Goal: Task Accomplishment & Management: Manage account settings

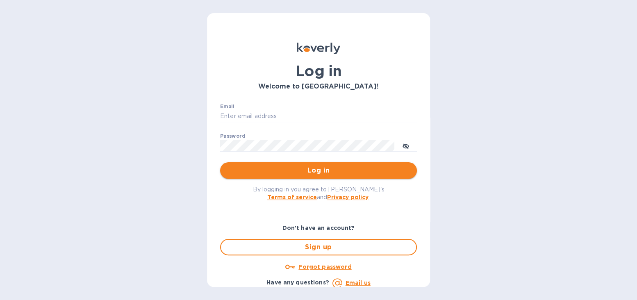
type input "[EMAIL_ADDRESS][DOMAIN_NAME]"
click at [328, 171] on span "Log in" at bounding box center [319, 171] width 184 height 10
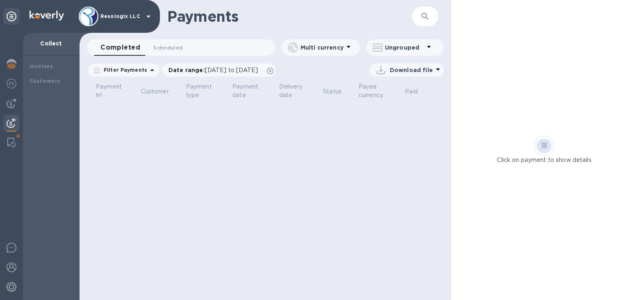
click at [301, 78] on div "Filter Payments Date range : 07/15/2025 to 08/16/2025 Download file" at bounding box center [266, 71] width 372 height 19
